Goal: Transaction & Acquisition: Purchase product/service

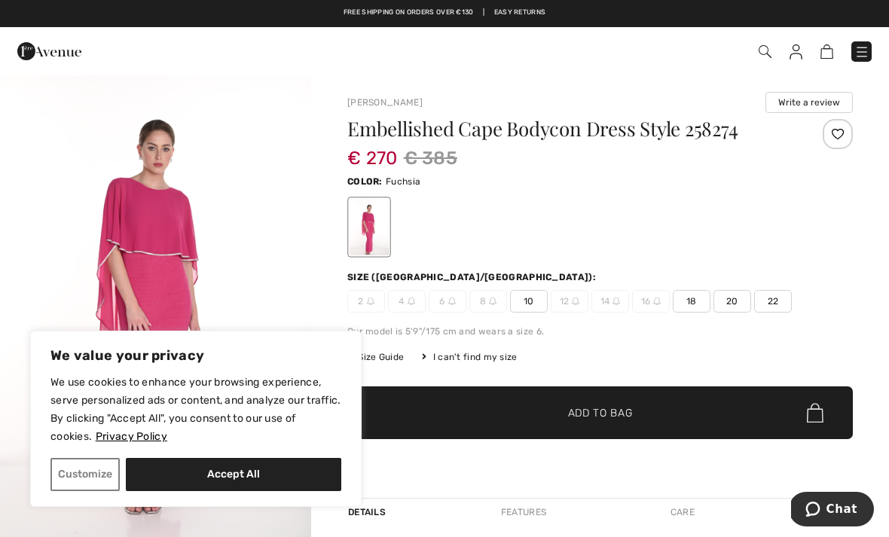
click at [250, 468] on button "Accept All" at bounding box center [234, 474] width 216 height 33
checkbox input "true"
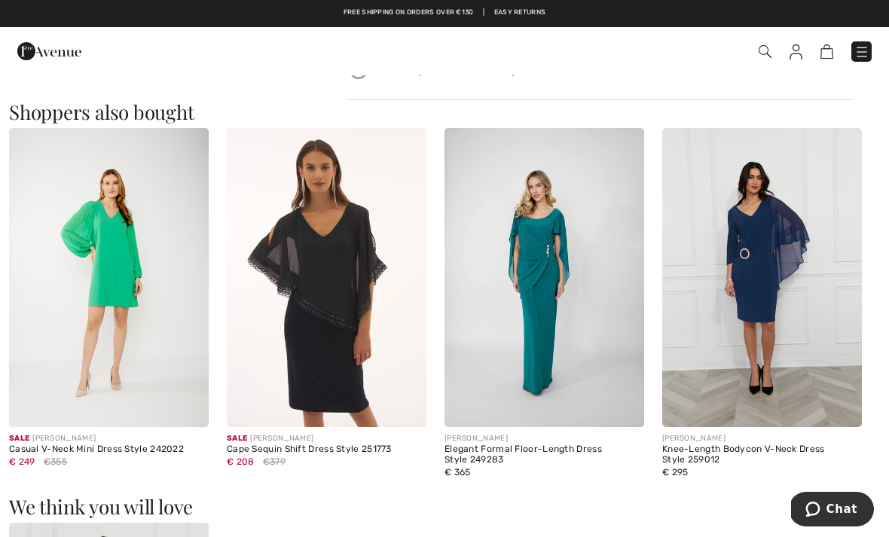
scroll to position [773, 0]
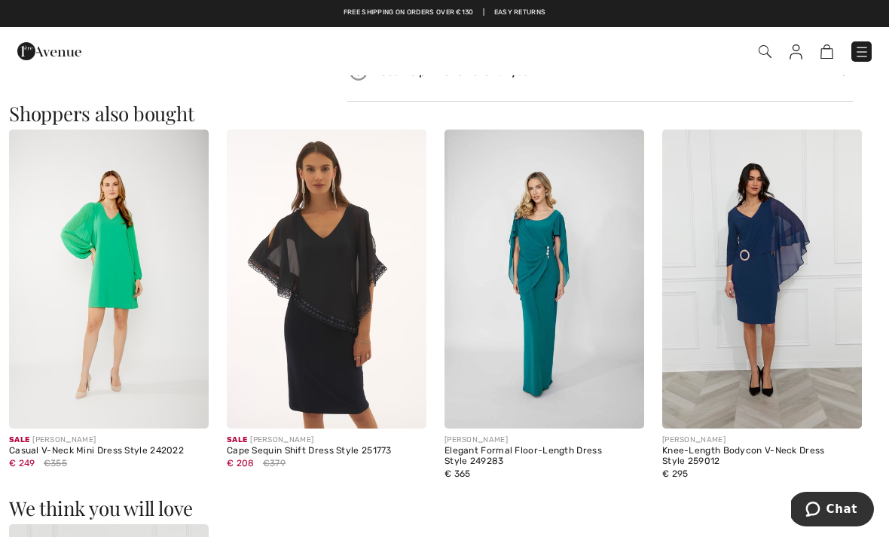
click at [545, 327] on img at bounding box center [545, 280] width 200 height 300
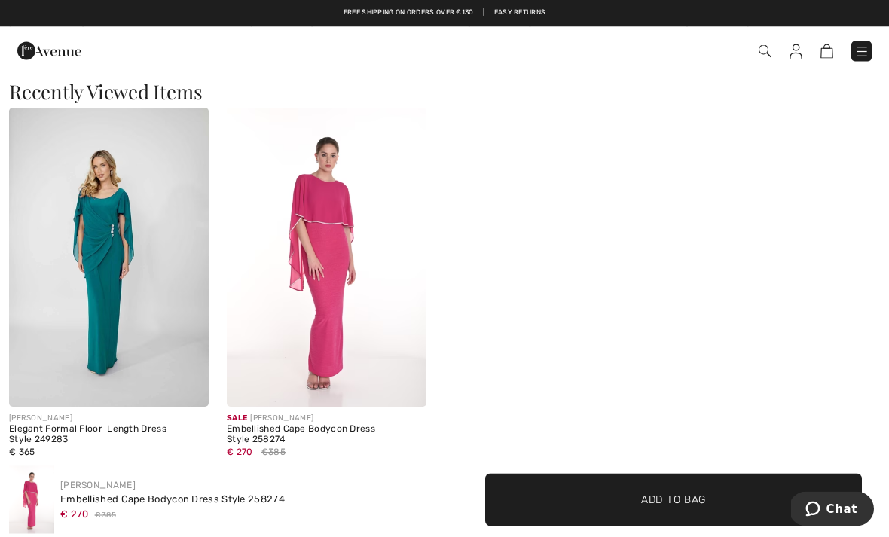
scroll to position [1590, 0]
